Goal: Find specific page/section: Find specific page/section

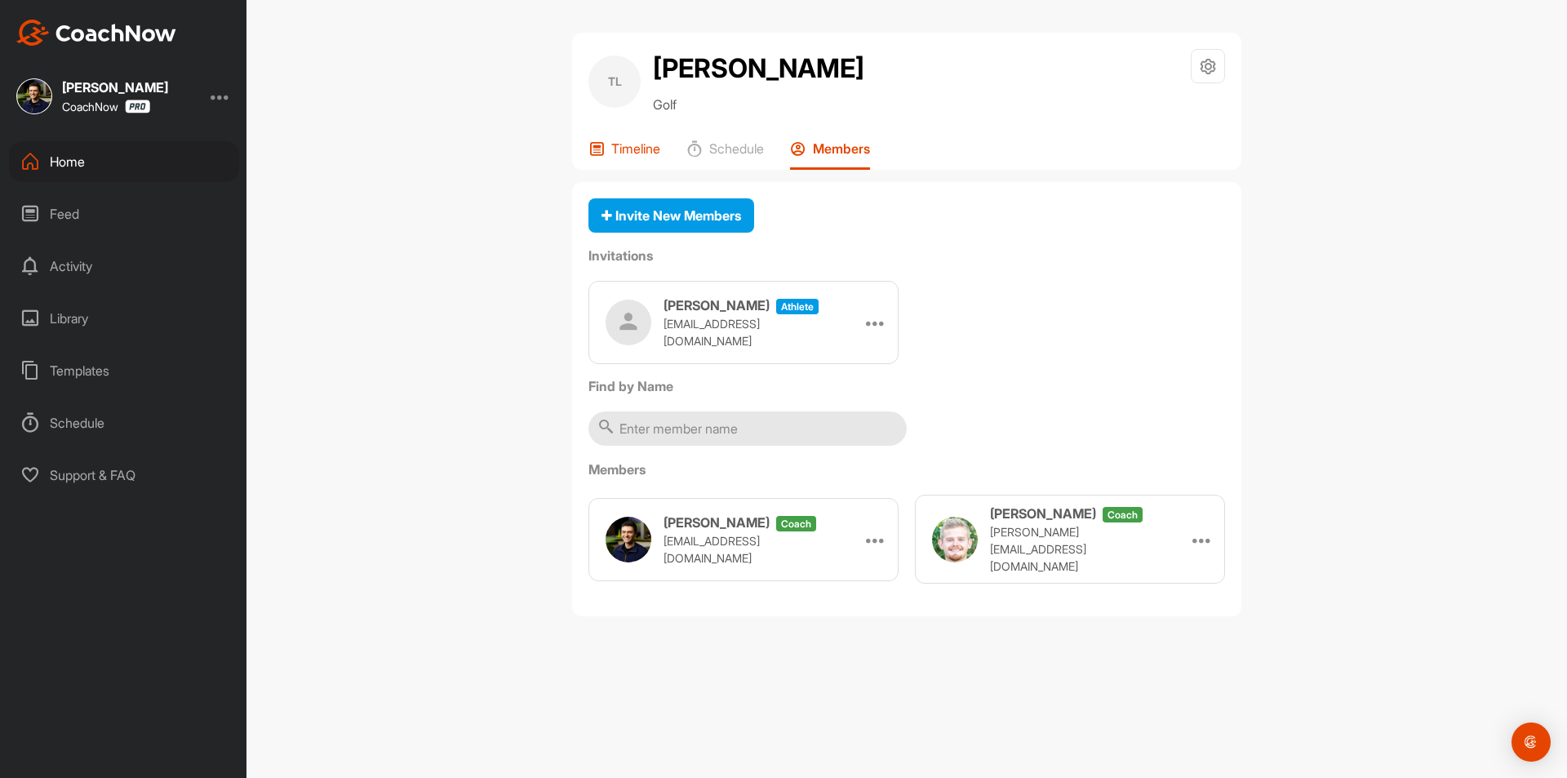
click at [633, 152] on p "Timeline" at bounding box center [635, 148] width 49 height 16
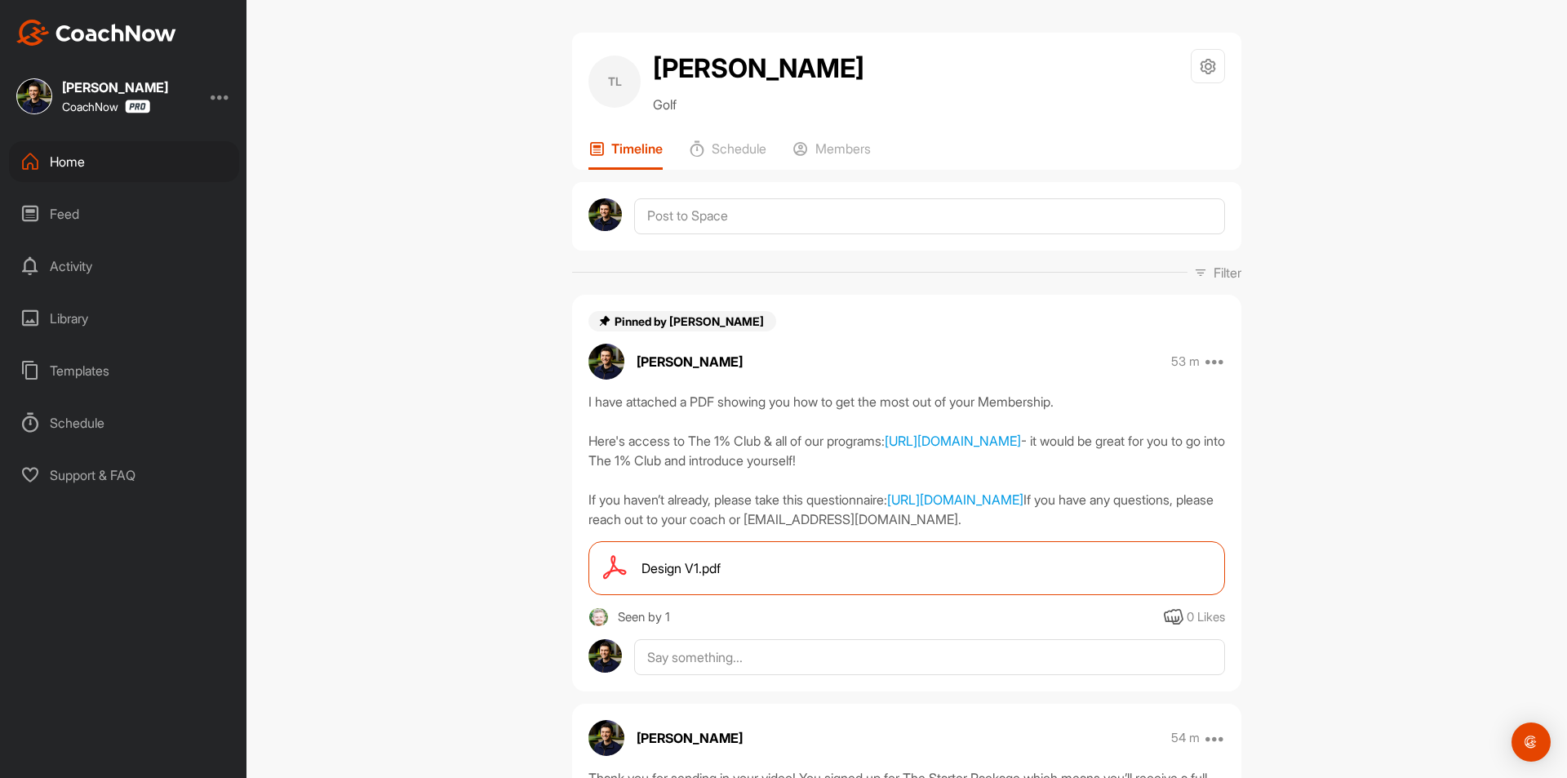
click at [155, 172] on div "Home" at bounding box center [124, 161] width 230 height 41
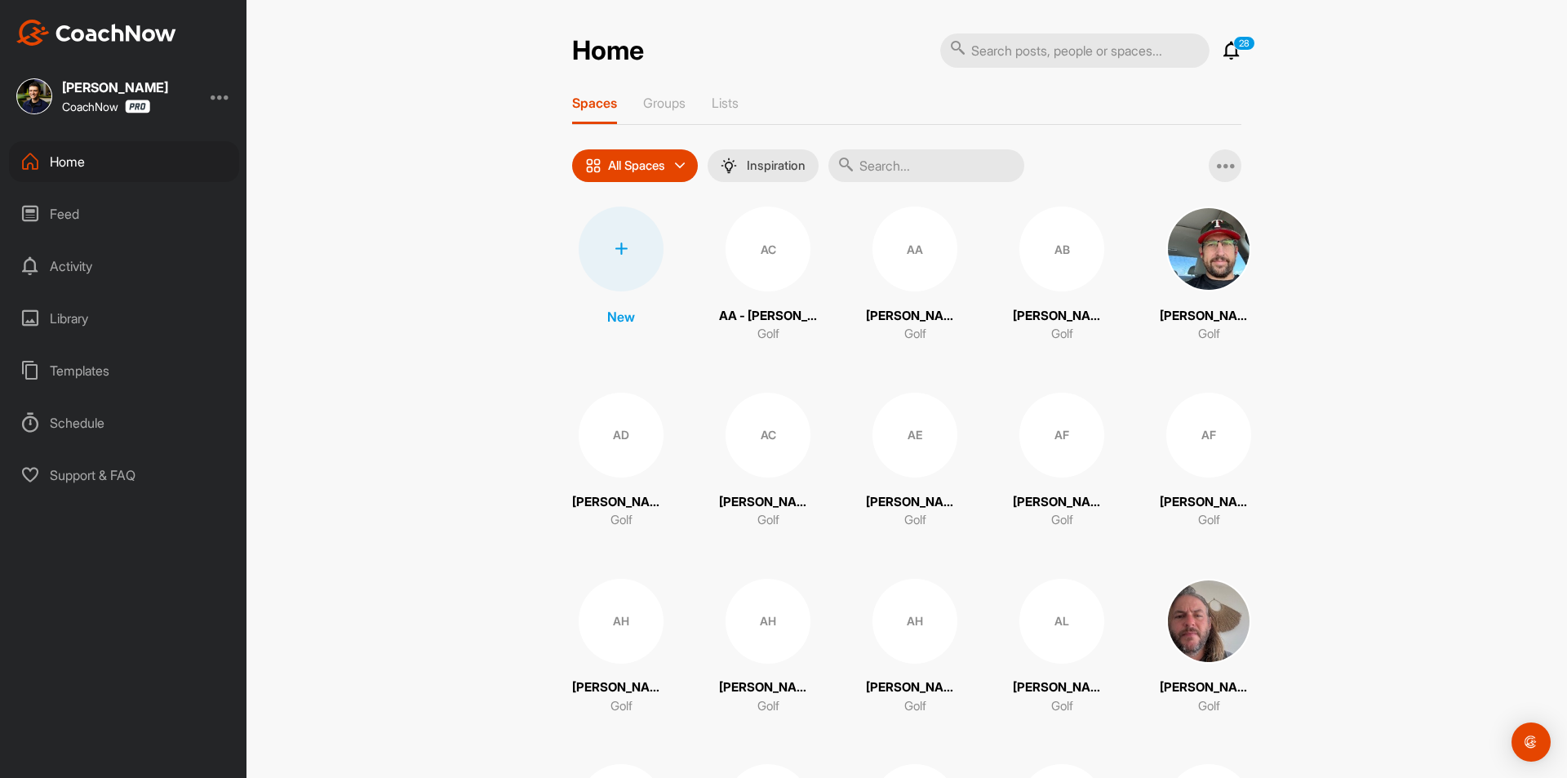
click at [914, 170] on input "text" at bounding box center [927, 165] width 196 height 33
paste input "[PERSON_NAME]"
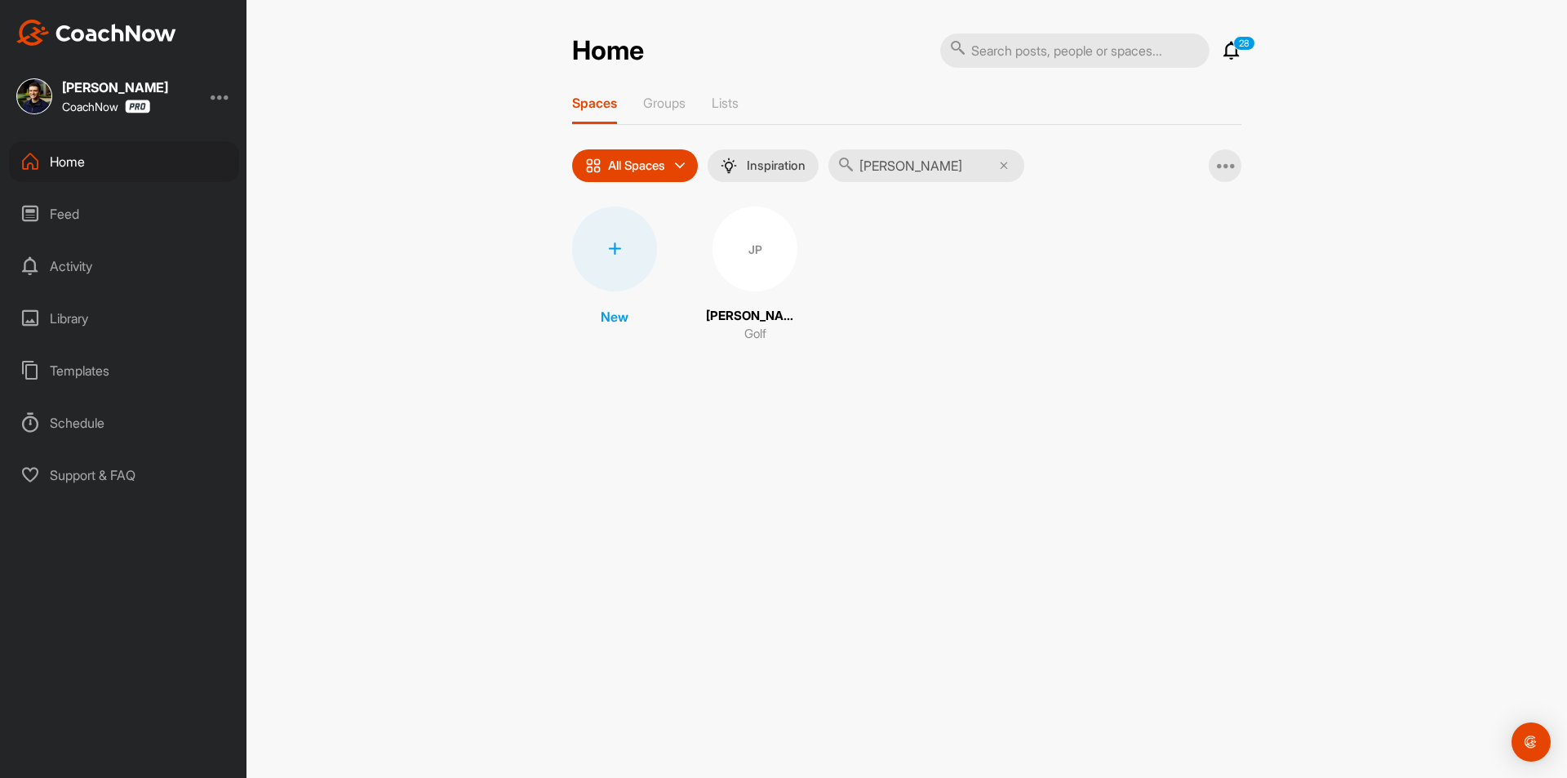
type input "[PERSON_NAME]"
click at [756, 261] on div "JP" at bounding box center [755, 249] width 85 height 85
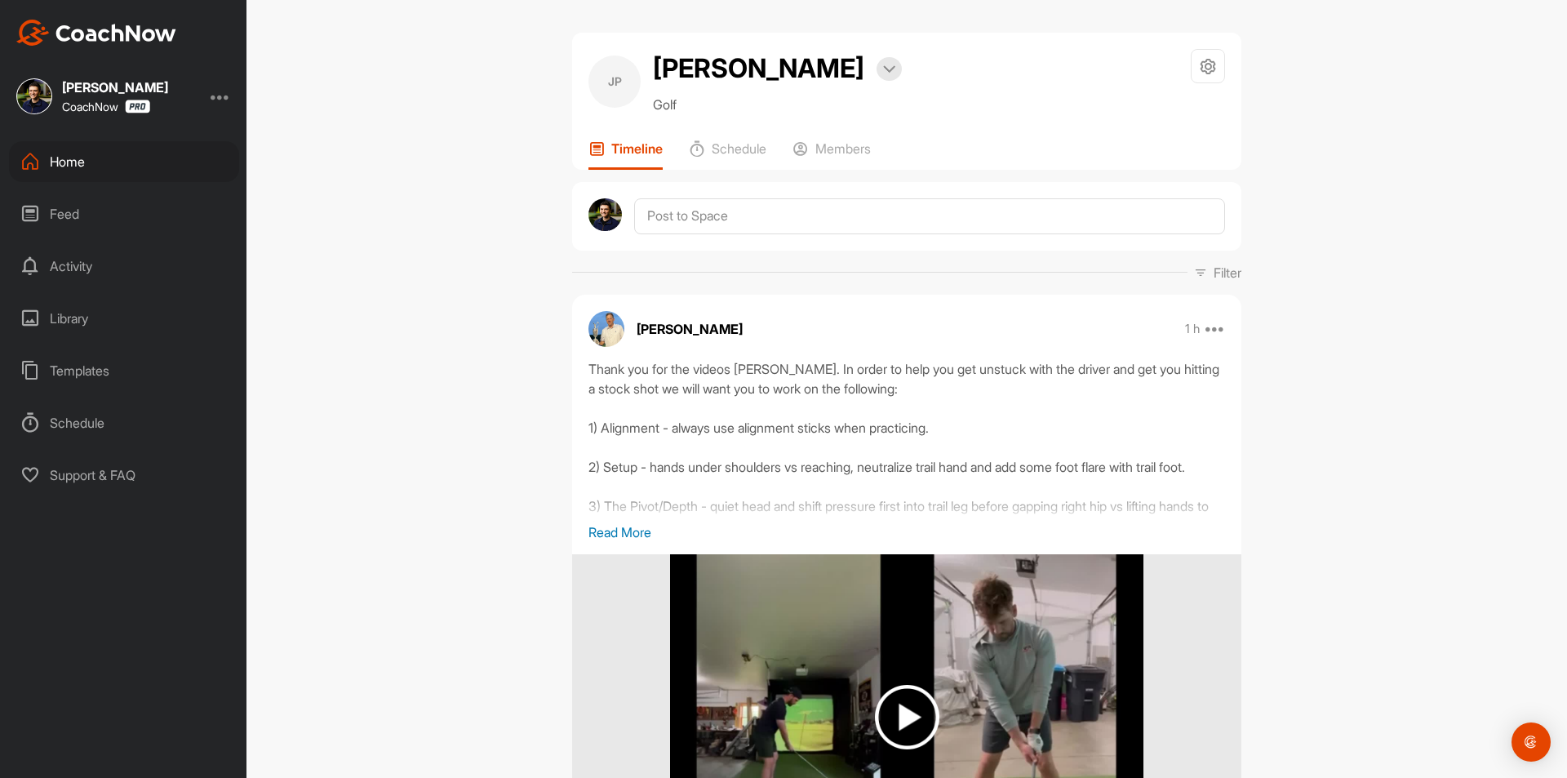
click at [517, 429] on div "JP [PERSON_NAME] Bookings Golf Space Settings Your Notifications Timeline Sched…" at bounding box center [907, 389] width 1321 height 778
